Goal: Information Seeking & Learning: Learn about a topic

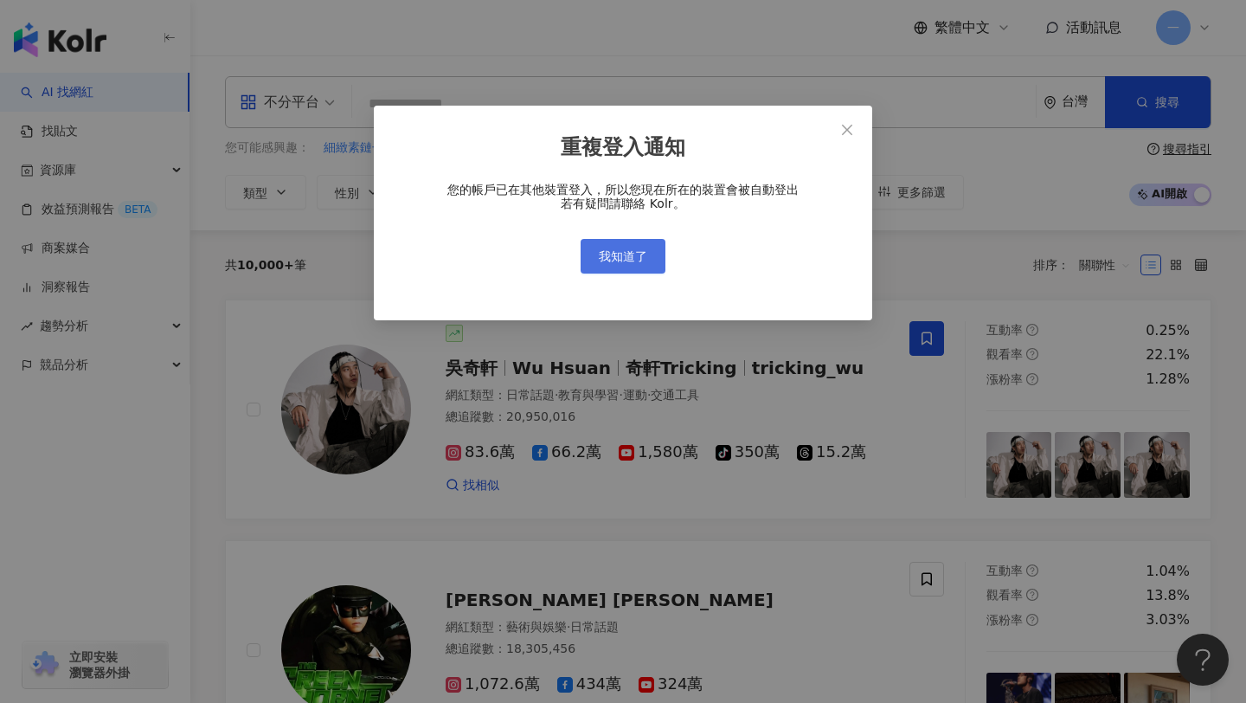
click at [629, 258] on span "我知道了" at bounding box center [623, 256] width 48 height 14
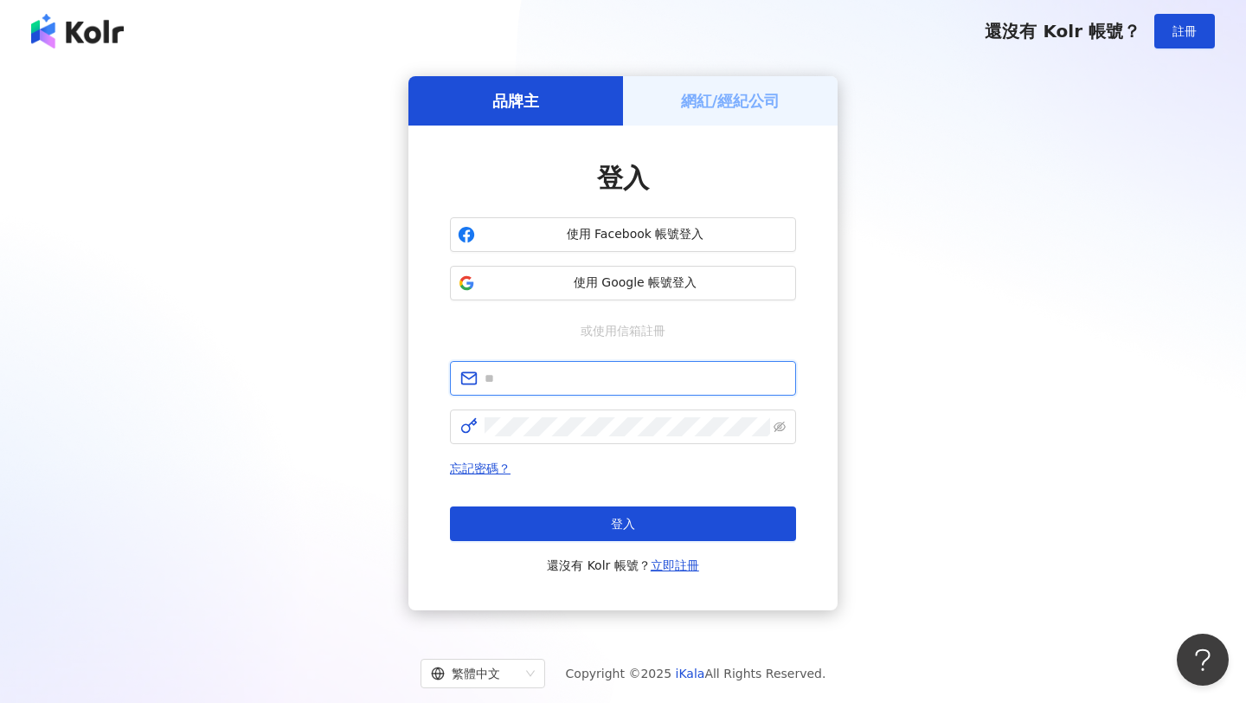
click at [609, 372] on input "text" at bounding box center [635, 378] width 301 height 19
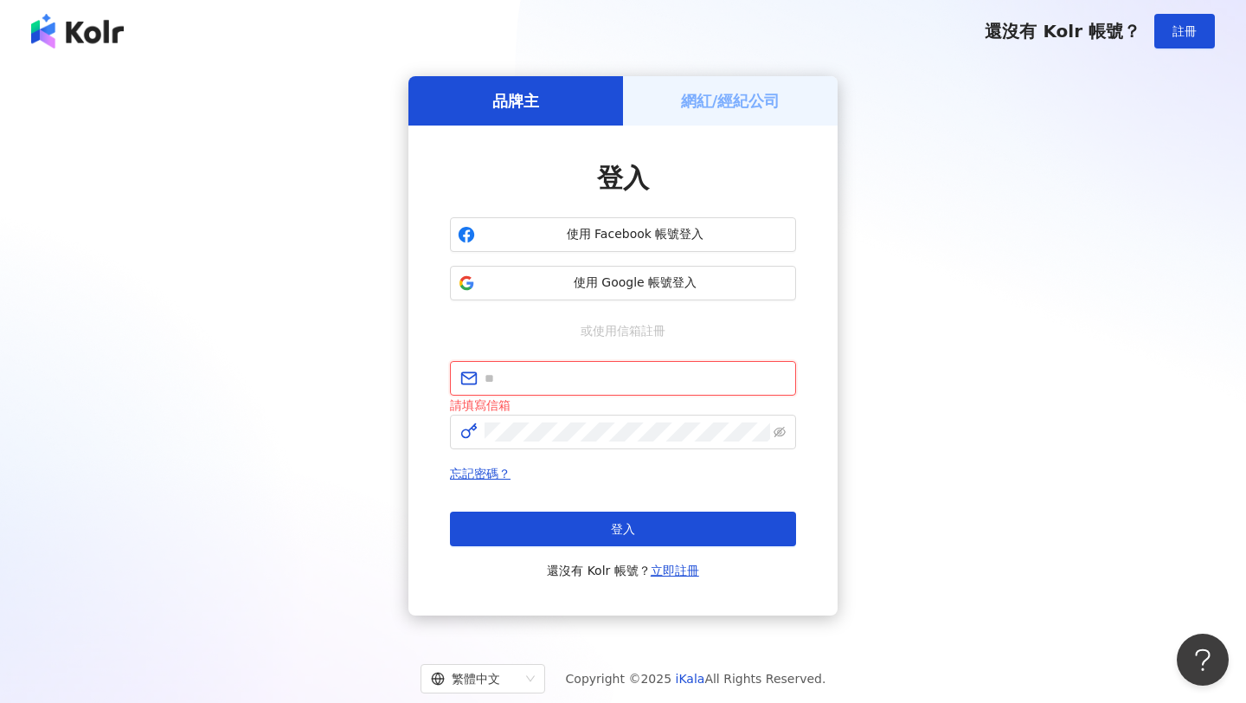
type input "**********"
click at [649, 525] on button "登入" at bounding box center [623, 529] width 346 height 35
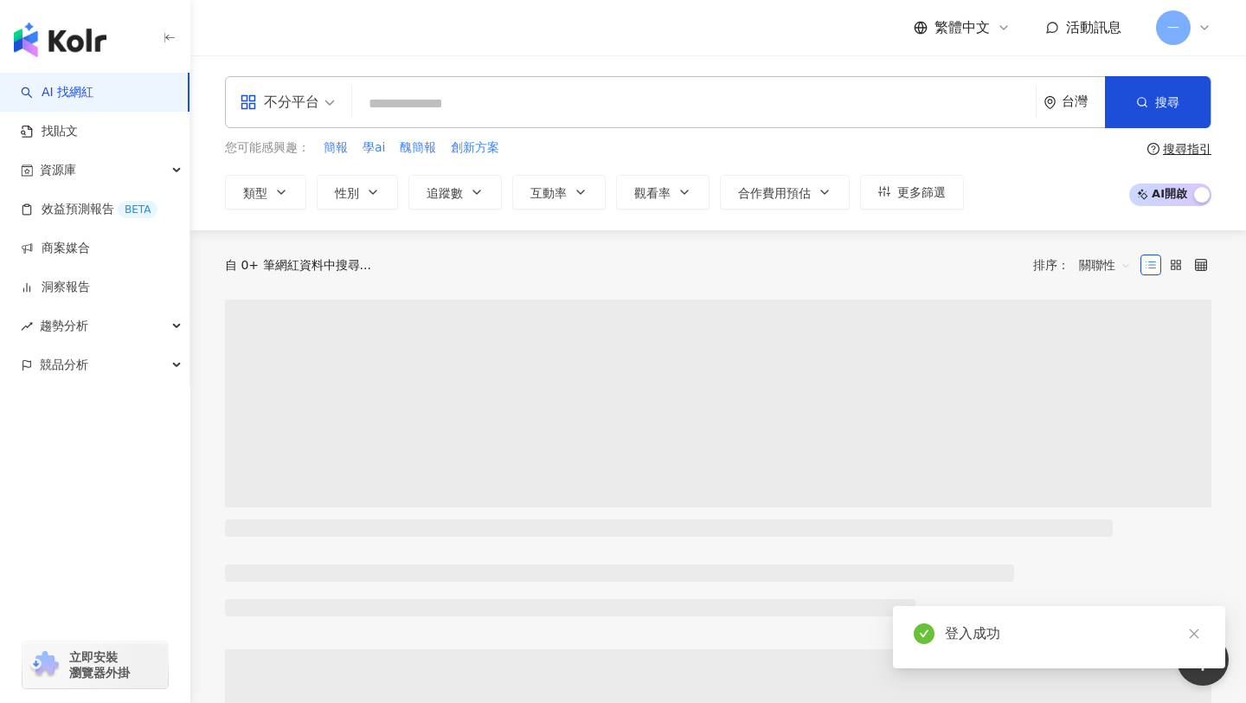
click at [470, 102] on input "search" at bounding box center [694, 103] width 670 height 33
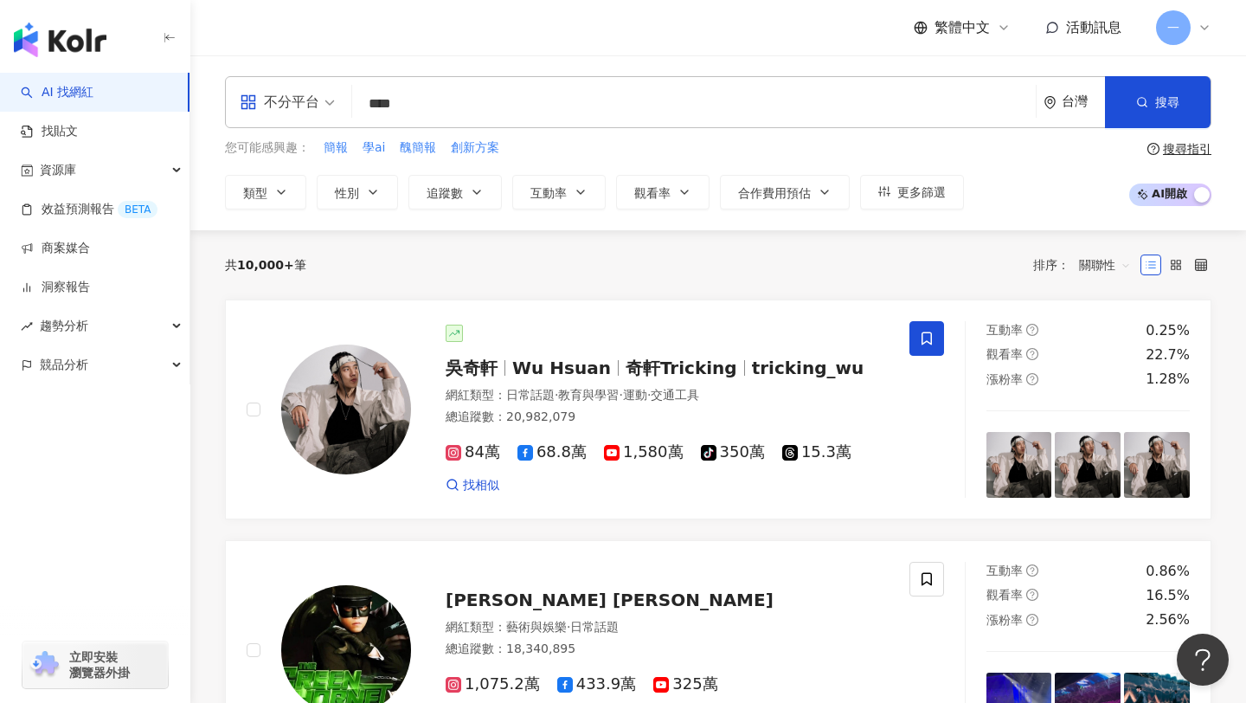
type input "****"
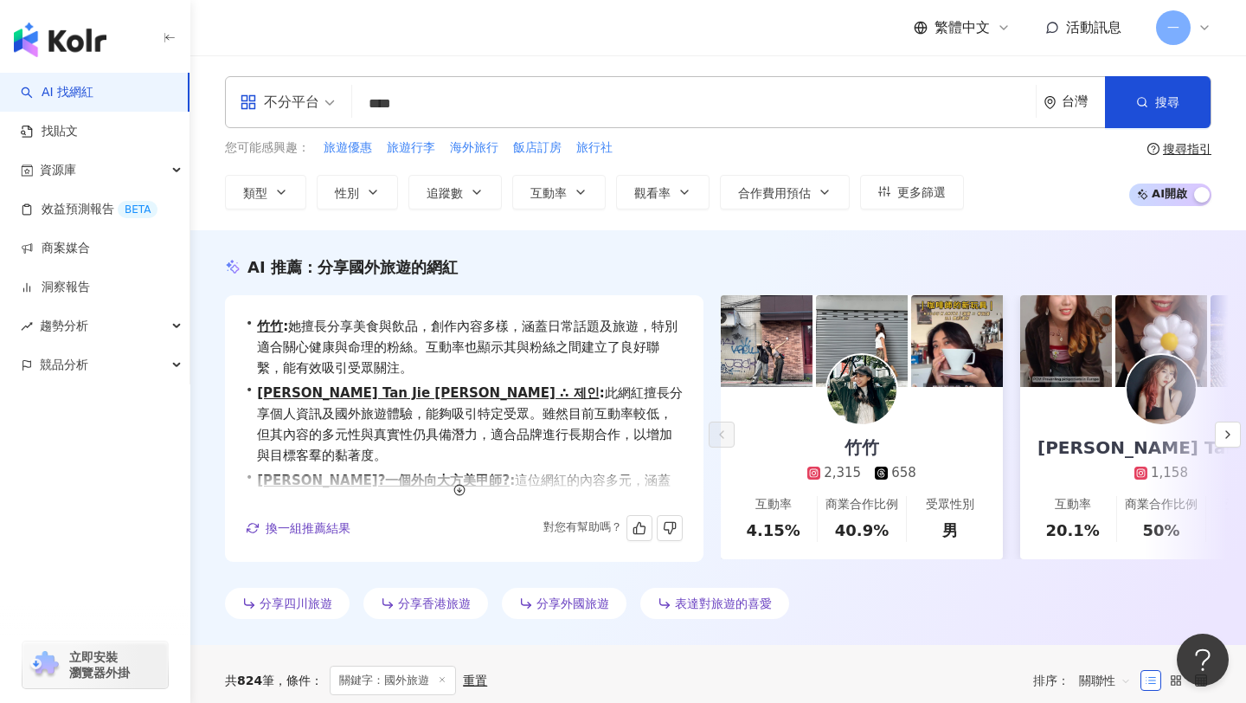
scroll to position [91, 0]
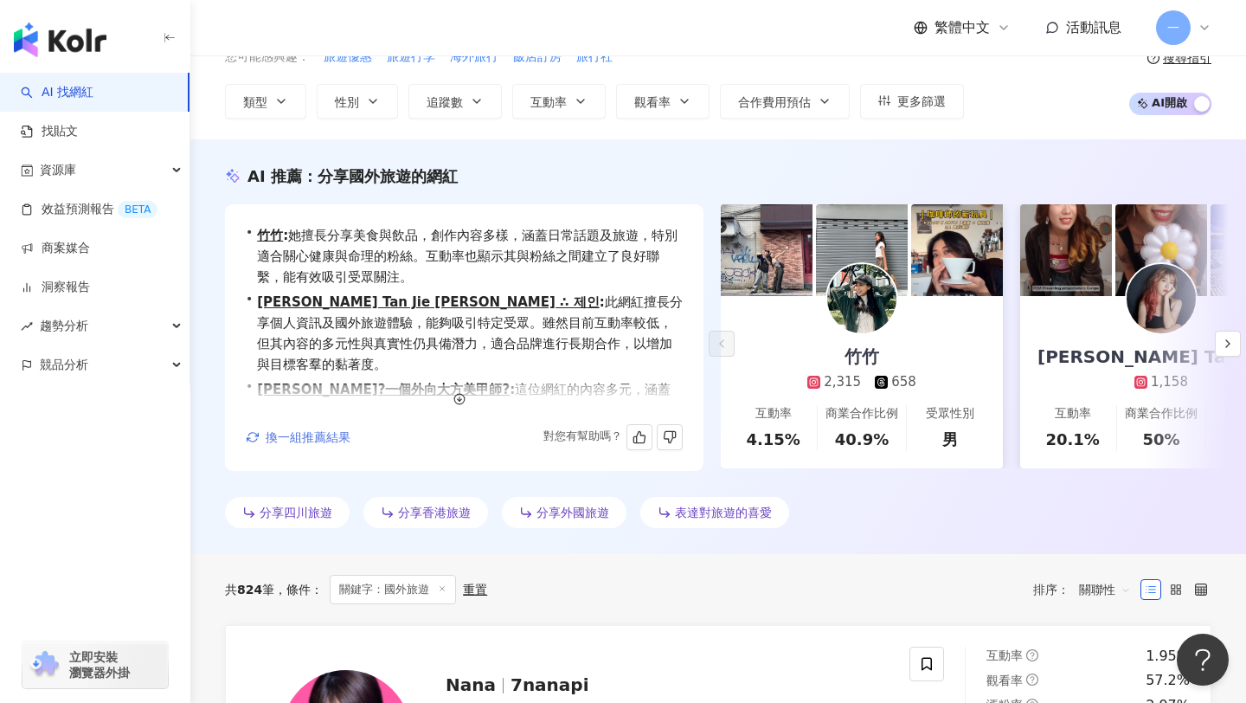
click at [331, 428] on button "換一組推薦結果" at bounding box center [299, 437] width 106 height 26
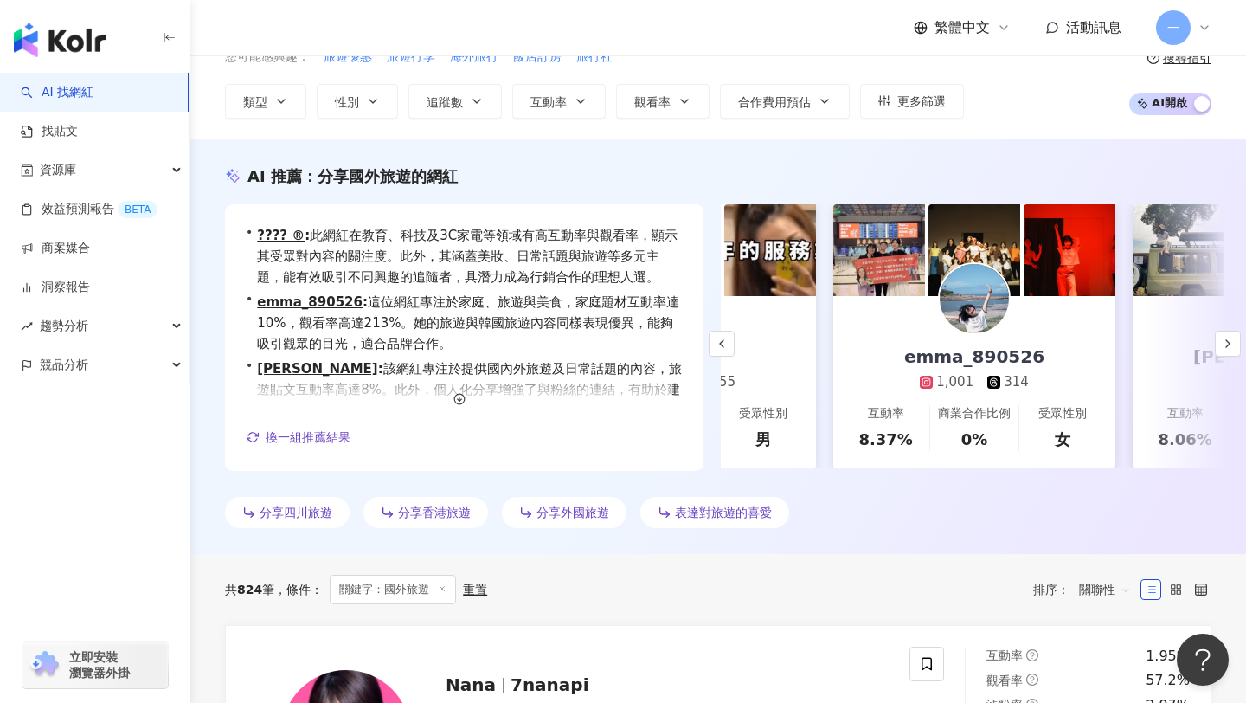
scroll to position [0, 0]
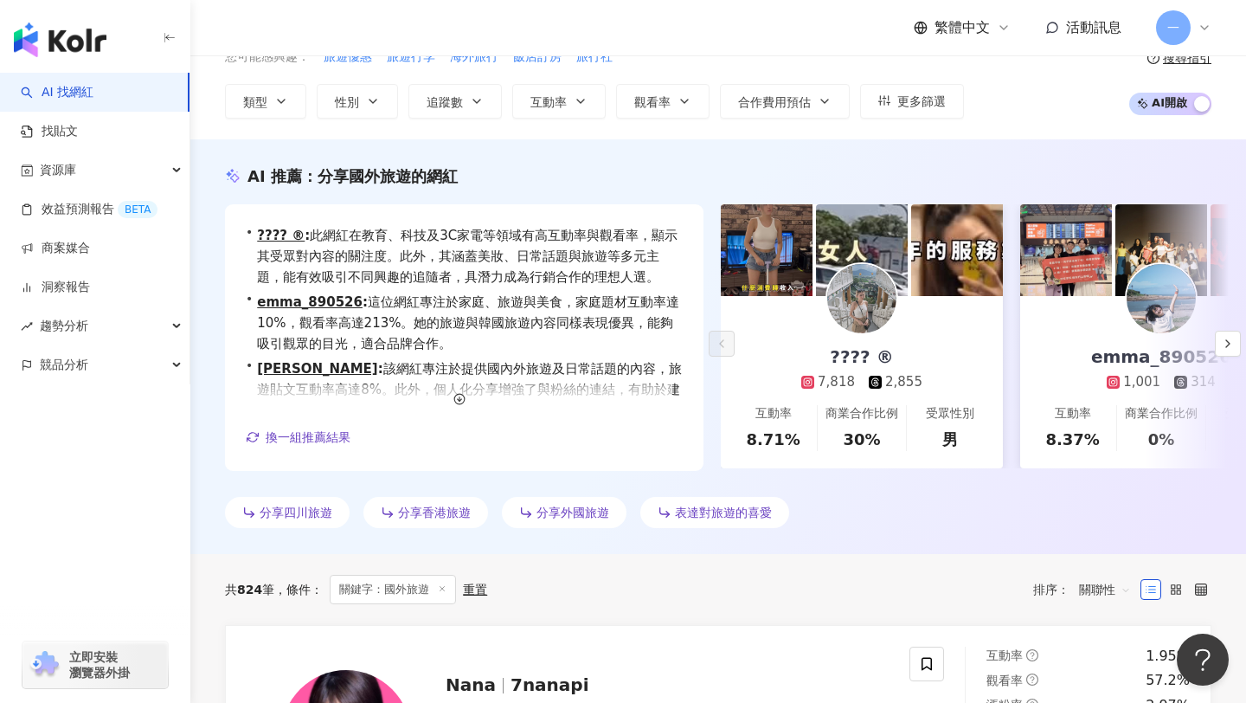
click at [927, 346] on div "???? ® 7,818 2,855" at bounding box center [862, 343] width 156 height 95
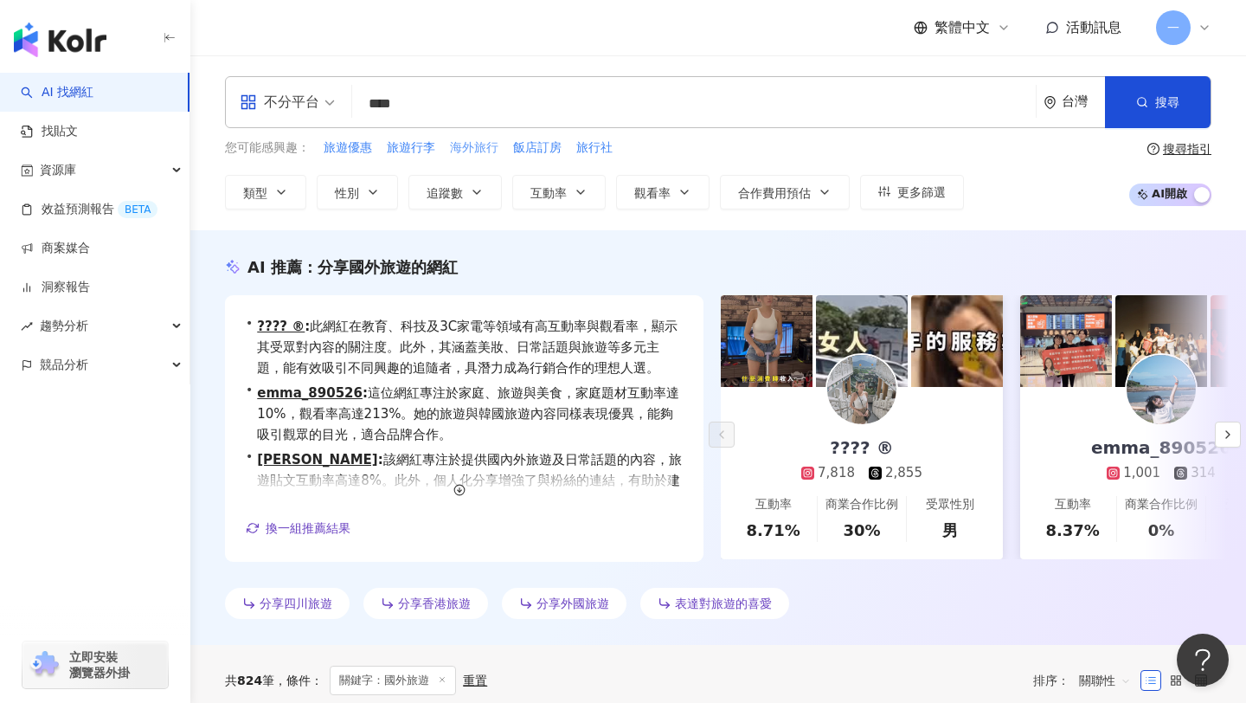
click at [475, 146] on span "海外旅行" at bounding box center [474, 147] width 48 height 17
type input "****"
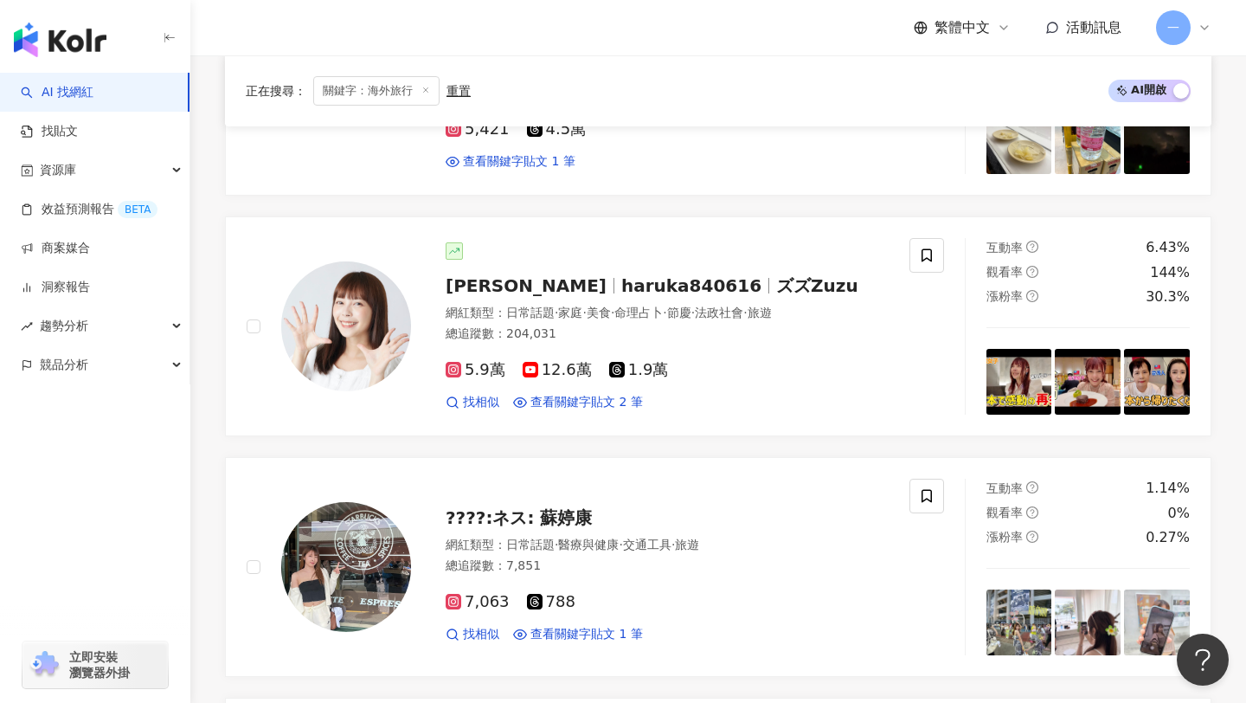
scroll to position [1844, 0]
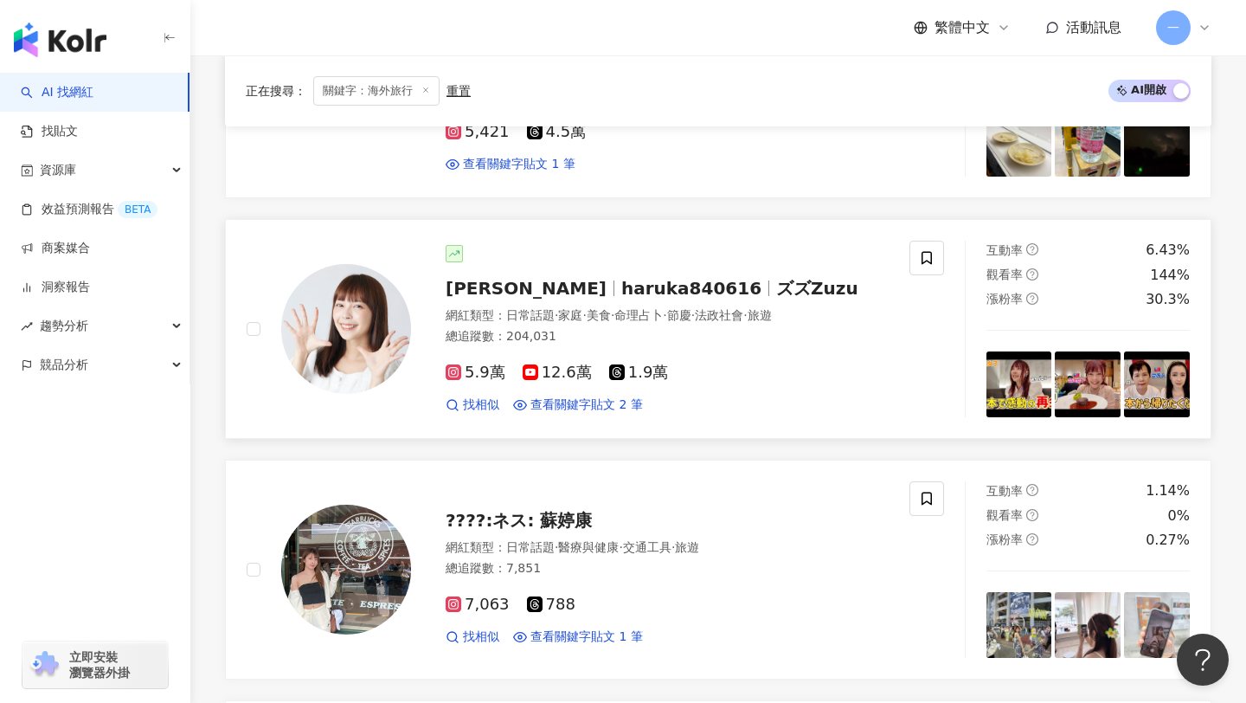
click at [485, 286] on span "楊文孜" at bounding box center [526, 288] width 161 height 21
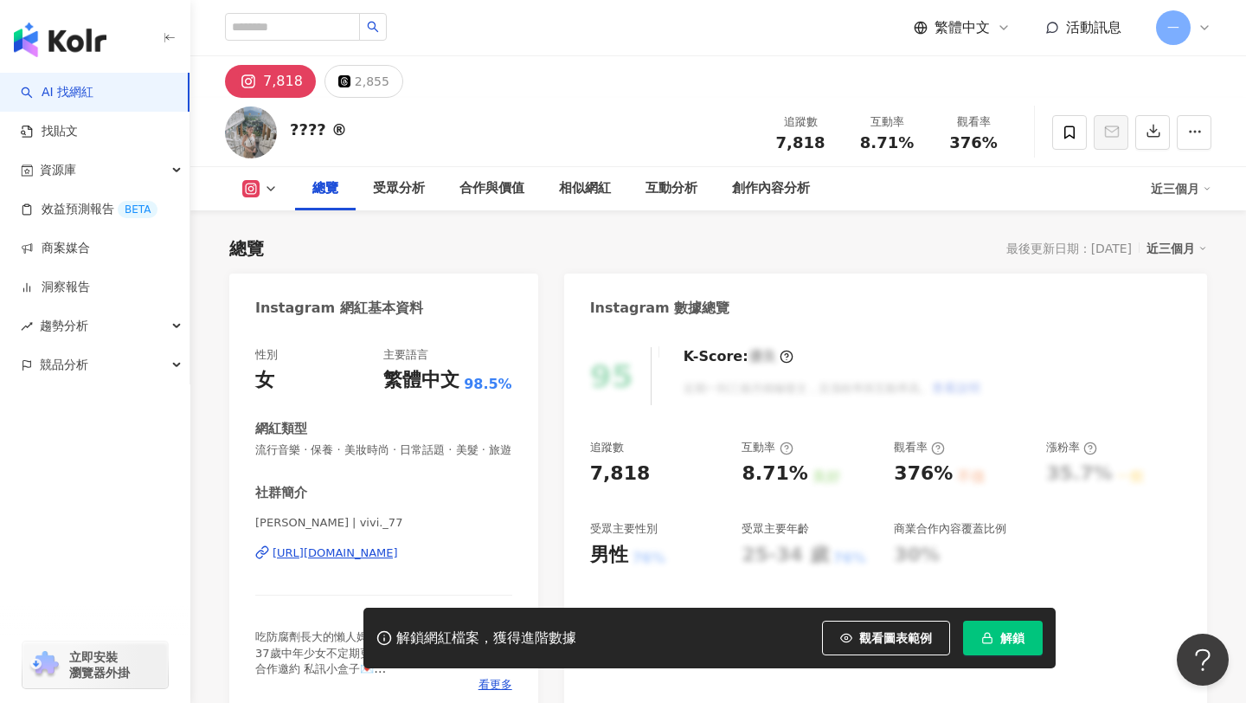
click at [395, 552] on div "https://www.instagram.com/vivi._77/" at bounding box center [336, 553] width 126 height 16
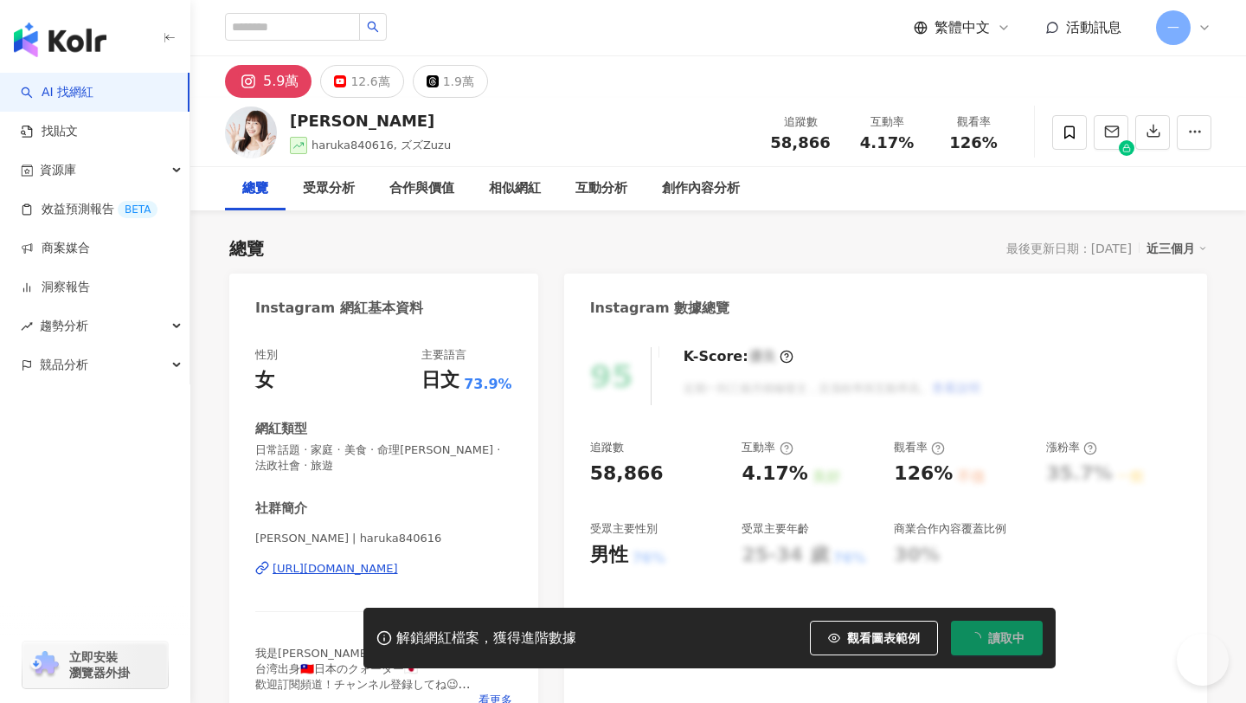
click at [331, 567] on div "https://www.instagram.com/haruka840616/" at bounding box center [336, 569] width 126 height 16
